Goal: Task Accomplishment & Management: Manage account settings

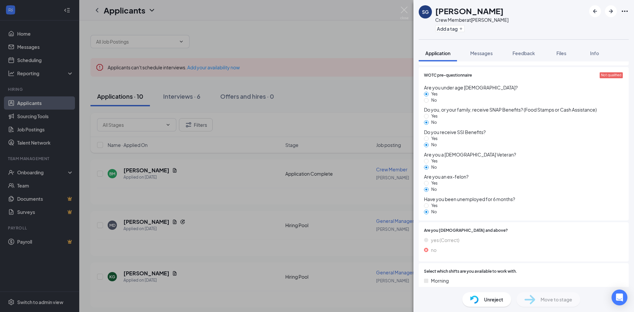
scroll to position [588, 0]
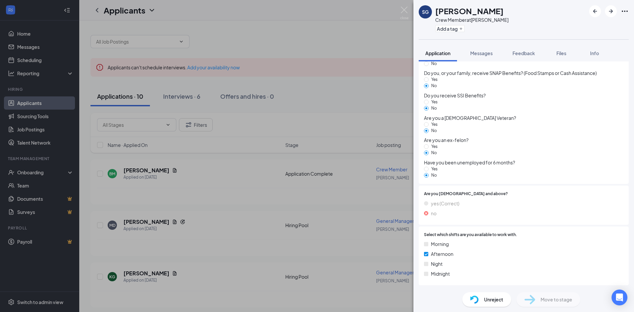
drag, startPoint x: 460, startPoint y: 201, endPoint x: 479, endPoint y: 239, distance: 42.7
click at [479, 239] on div "Select which shifts are you available to work with. Morning Afternoon Night Mid…" at bounding box center [523, 256] width 199 height 49
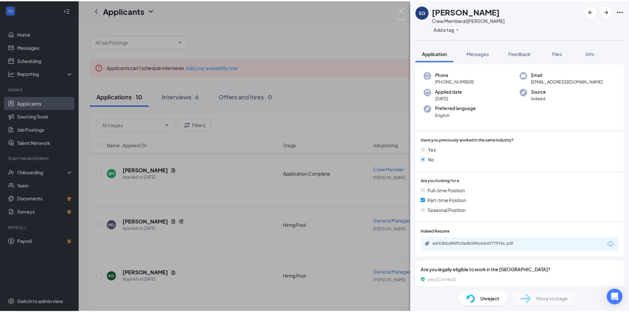
scroll to position [0, 0]
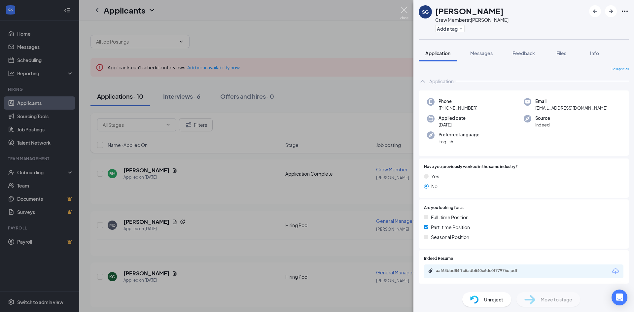
click at [403, 9] on img at bounding box center [404, 13] width 8 height 13
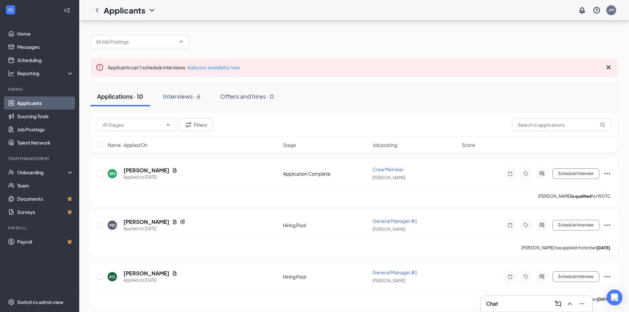
scroll to position [364, 0]
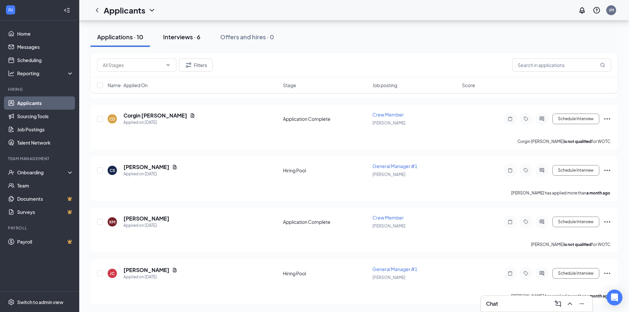
click at [179, 37] on div "Interviews · 6" at bounding box center [181, 37] width 37 height 8
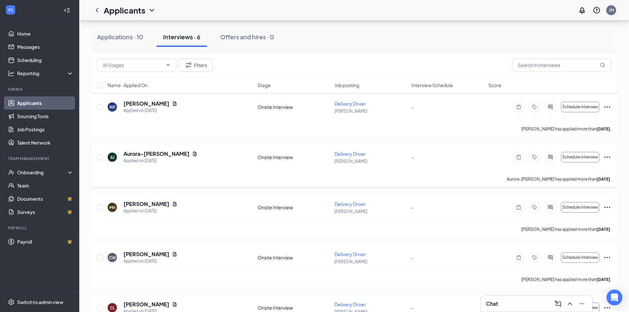
scroll to position [150, 0]
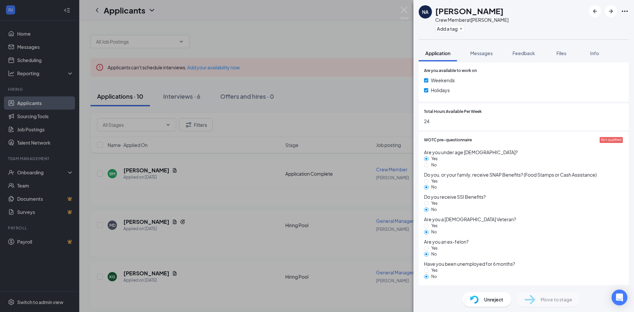
scroll to position [472, 0]
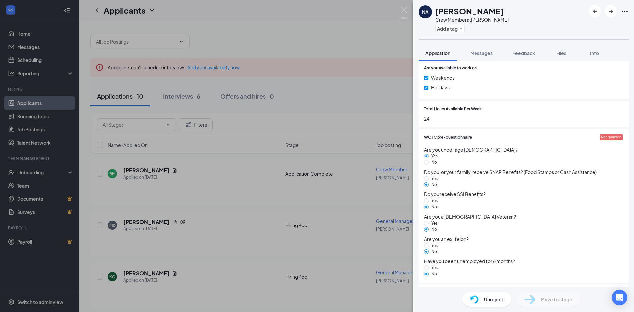
drag, startPoint x: 596, startPoint y: 135, endPoint x: 445, endPoint y: 176, distance: 156.4
click at [584, 141] on div "WOTC pre-questionnaire Not qualified Are you under age 40? Yes No Do you, or yo…" at bounding box center [523, 205] width 199 height 143
drag, startPoint x: 452, startPoint y: 271, endPoint x: 447, endPoint y: 281, distance: 10.9
click at [447, 281] on div "WOTC pre-questionnaire Not qualified Are you under age 40? Yes No Do you, or yo…" at bounding box center [524, 206] width 210 height 154
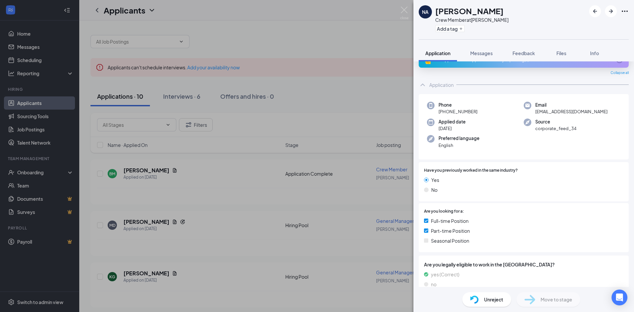
scroll to position [0, 0]
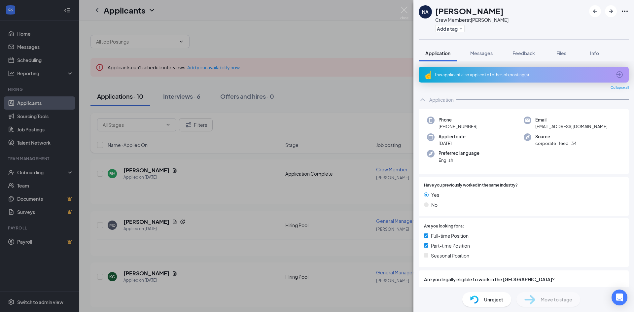
drag, startPoint x: 438, startPoint y: 126, endPoint x: 483, endPoint y: 125, distance: 44.9
click at [483, 125] on div "Phone +1 (989) 439-5983" at bounding box center [475, 124] width 97 height 14
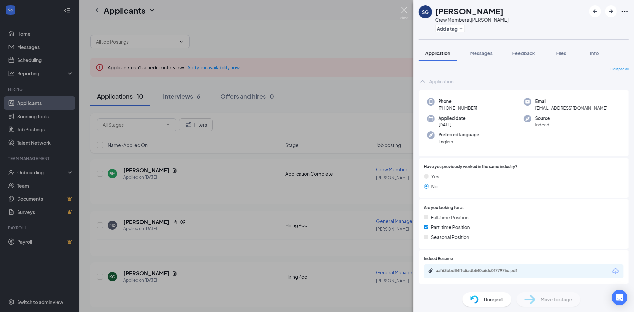
click at [406, 9] on img at bounding box center [404, 13] width 8 height 13
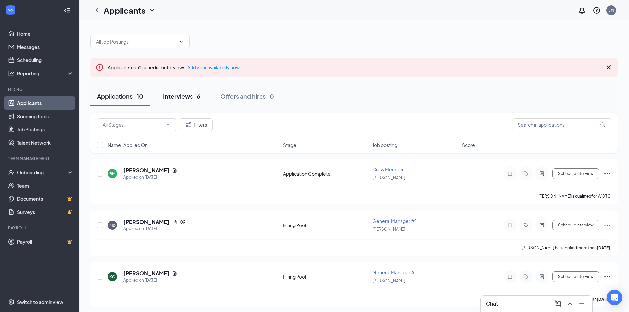
click at [198, 101] on button "Interviews · 6" at bounding box center [181, 96] width 51 height 20
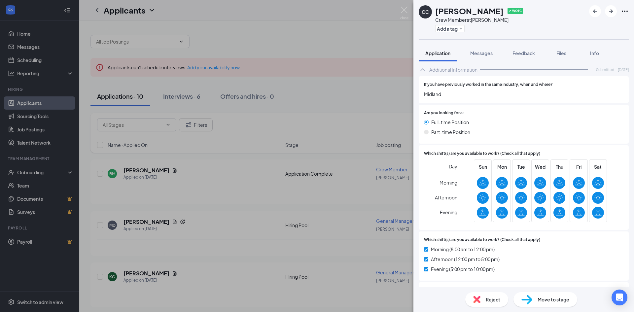
scroll to position [309, 0]
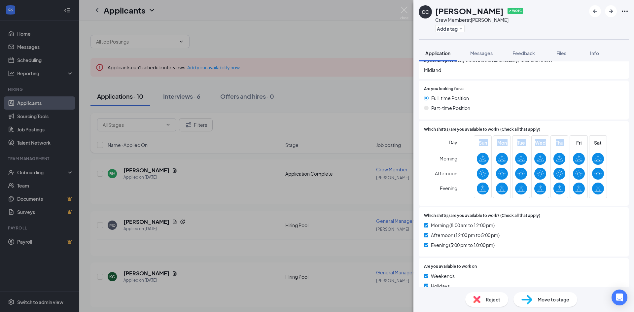
drag, startPoint x: 510, startPoint y: 170, endPoint x: 620, endPoint y: 175, distance: 109.7
click at [615, 178] on div "Day Morning Afternoon Evening Sun Mon Tue Wed Thu Fri Sat" at bounding box center [523, 167] width 199 height 65
click at [492, 99] on div "Full-time Position" at bounding box center [523, 97] width 199 height 7
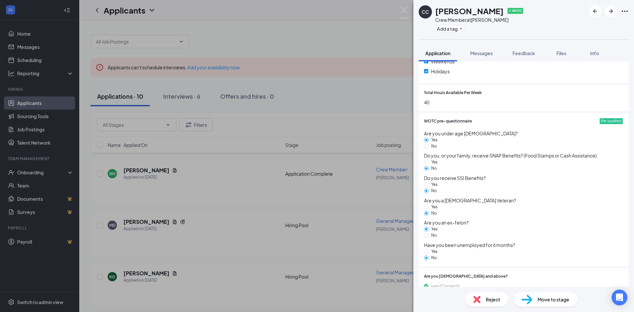
scroll to position [507, 0]
